Goal: Transaction & Acquisition: Subscribe to service/newsletter

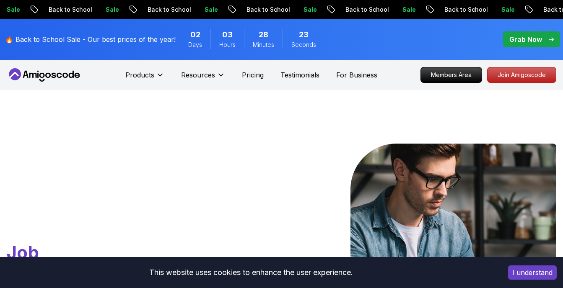
click at [505, 81] on p "Join Amigoscode" at bounding box center [521, 74] width 68 height 15
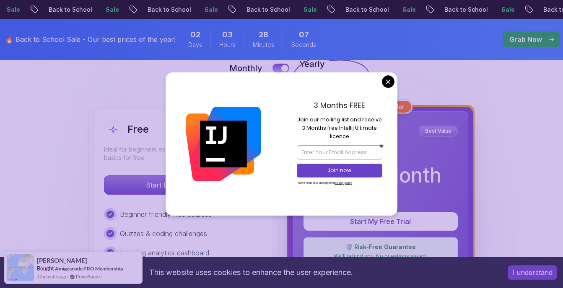
scroll to position [50, 0]
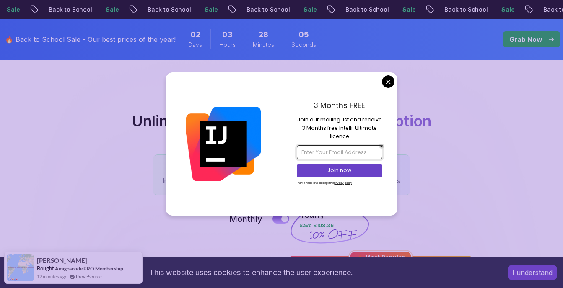
click at [349, 153] on input "email" at bounding box center [339, 152] width 85 height 14
type input "[EMAIL_ADDRESS][DOMAIN_NAME]"
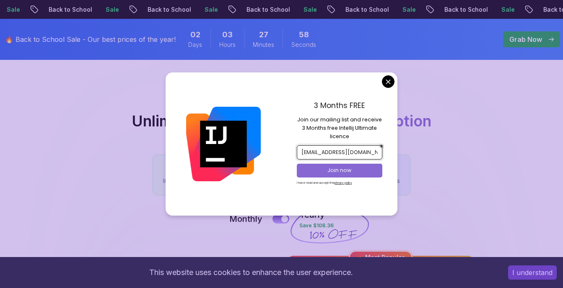
click at [370, 173] on p "Join now" at bounding box center [340, 171] width 70 height 8
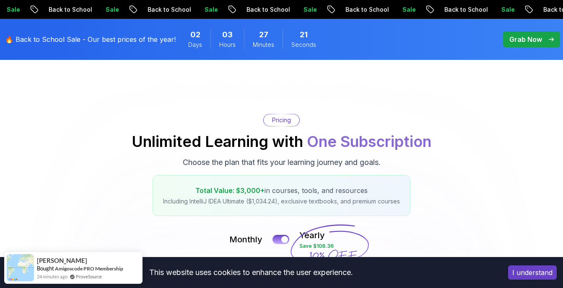
scroll to position [0, 0]
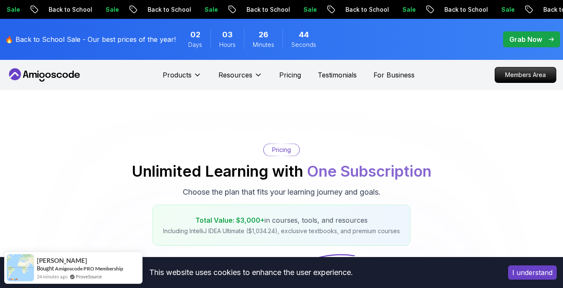
click at [533, 34] on p "Grab Now" at bounding box center [525, 39] width 33 height 10
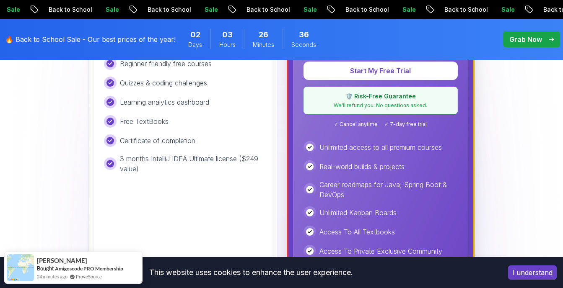
scroll to position [302, 0]
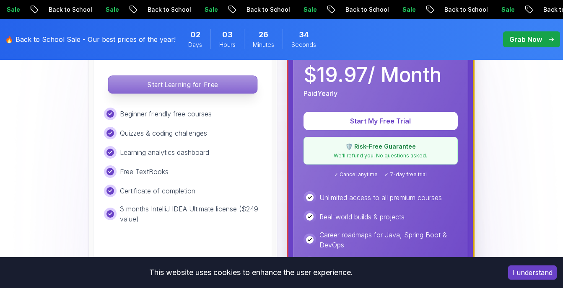
click at [211, 88] on p "Start Learning for Free" at bounding box center [182, 85] width 149 height 18
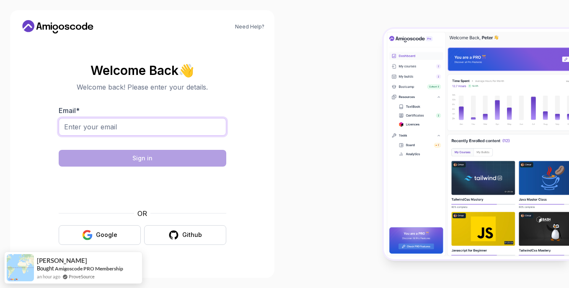
click at [184, 124] on input "Email *" at bounding box center [143, 127] width 168 height 18
click at [323, 167] on div at bounding box center [427, 144] width 285 height 288
click at [105, 241] on button "Google" at bounding box center [100, 235] width 82 height 20
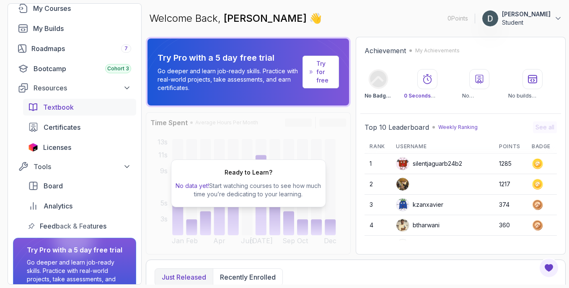
scroll to position [101, 0]
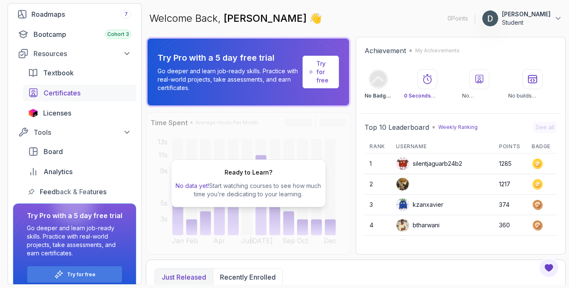
click at [89, 99] on link "Certificates" at bounding box center [79, 93] width 113 height 17
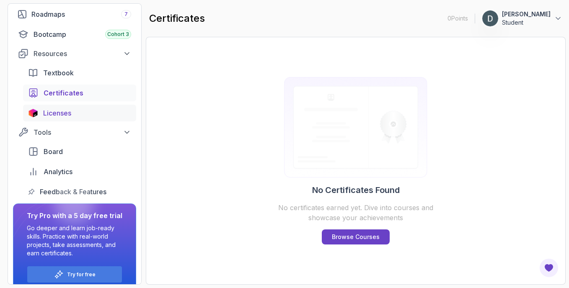
click at [64, 118] on span "Licenses" at bounding box center [57, 113] width 28 height 10
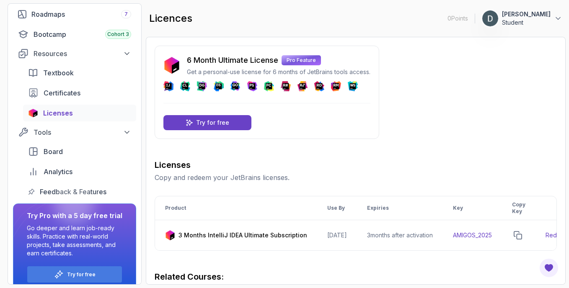
click at [522, 233] on icon "copy-button" at bounding box center [518, 235] width 8 height 8
